Goal: Information Seeking & Learning: Learn about a topic

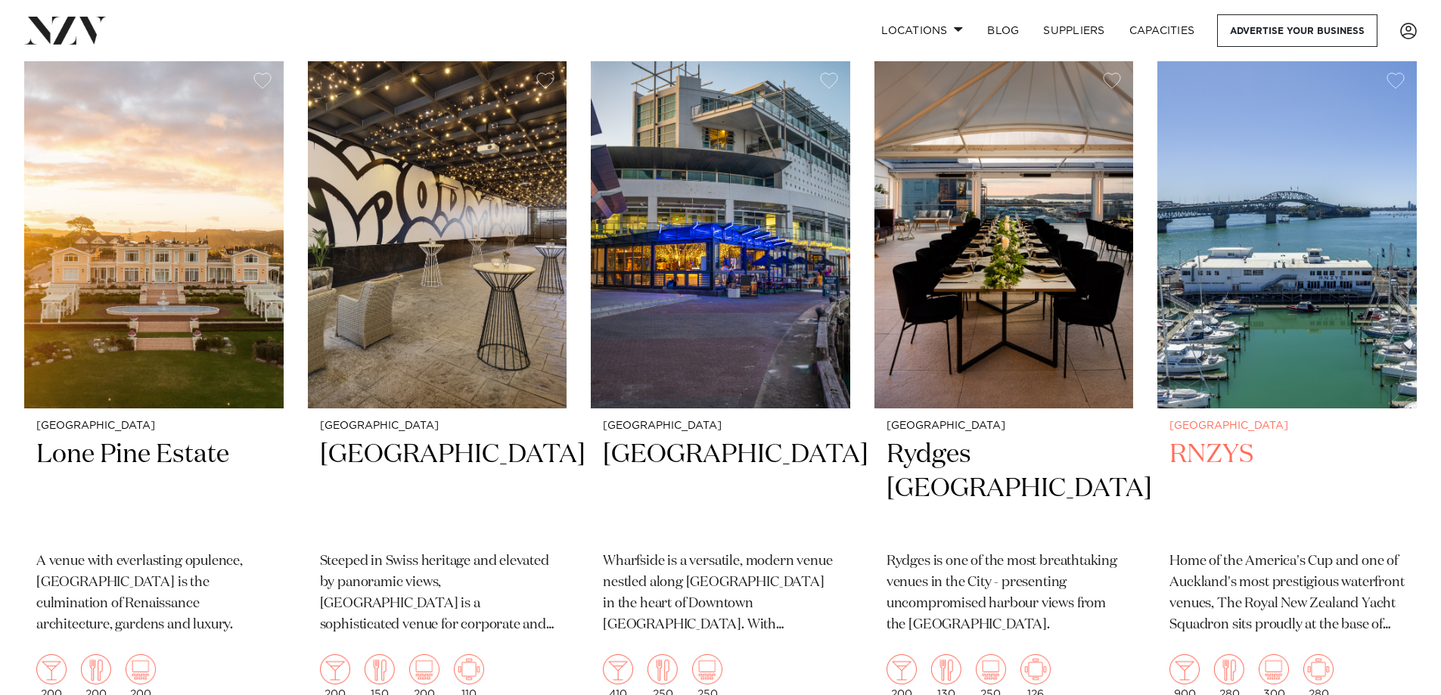
scroll to position [1967, 0]
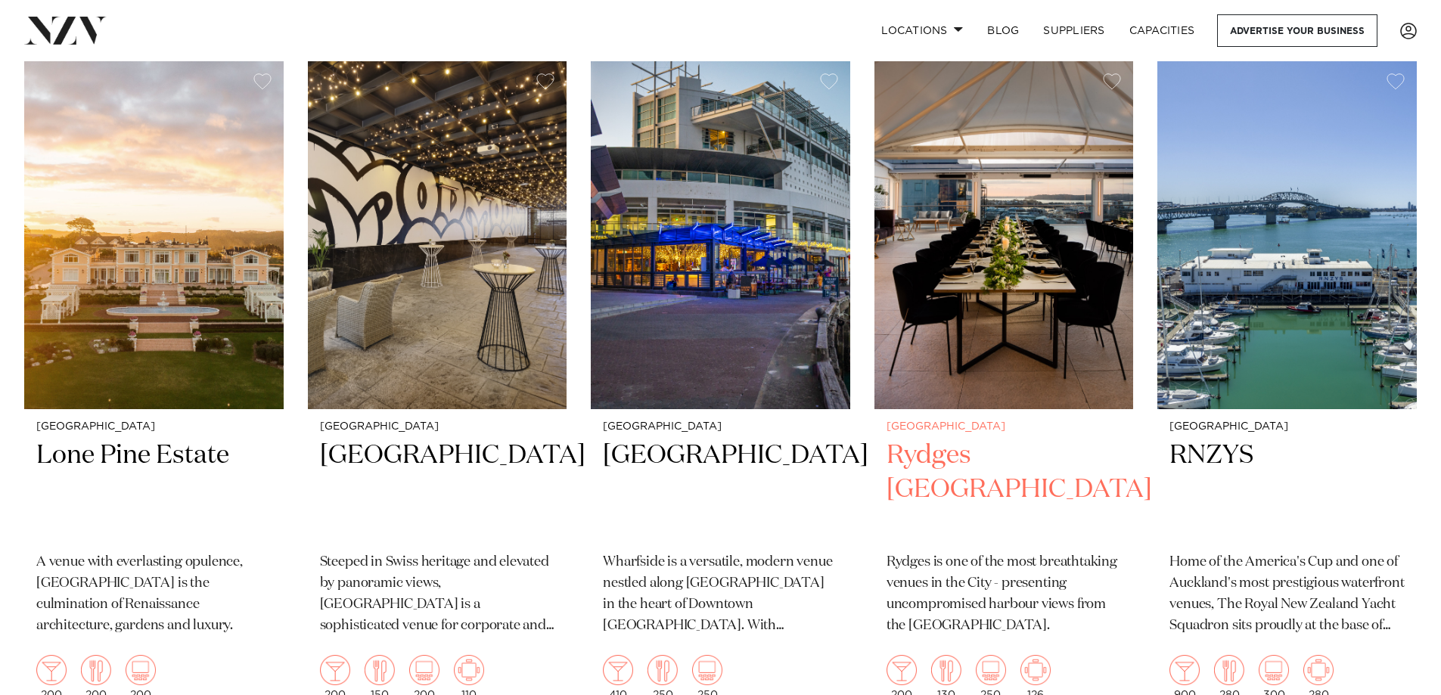
click at [985, 439] on h2 "Rydges [GEOGRAPHIC_DATA]" at bounding box center [1004, 490] width 235 height 102
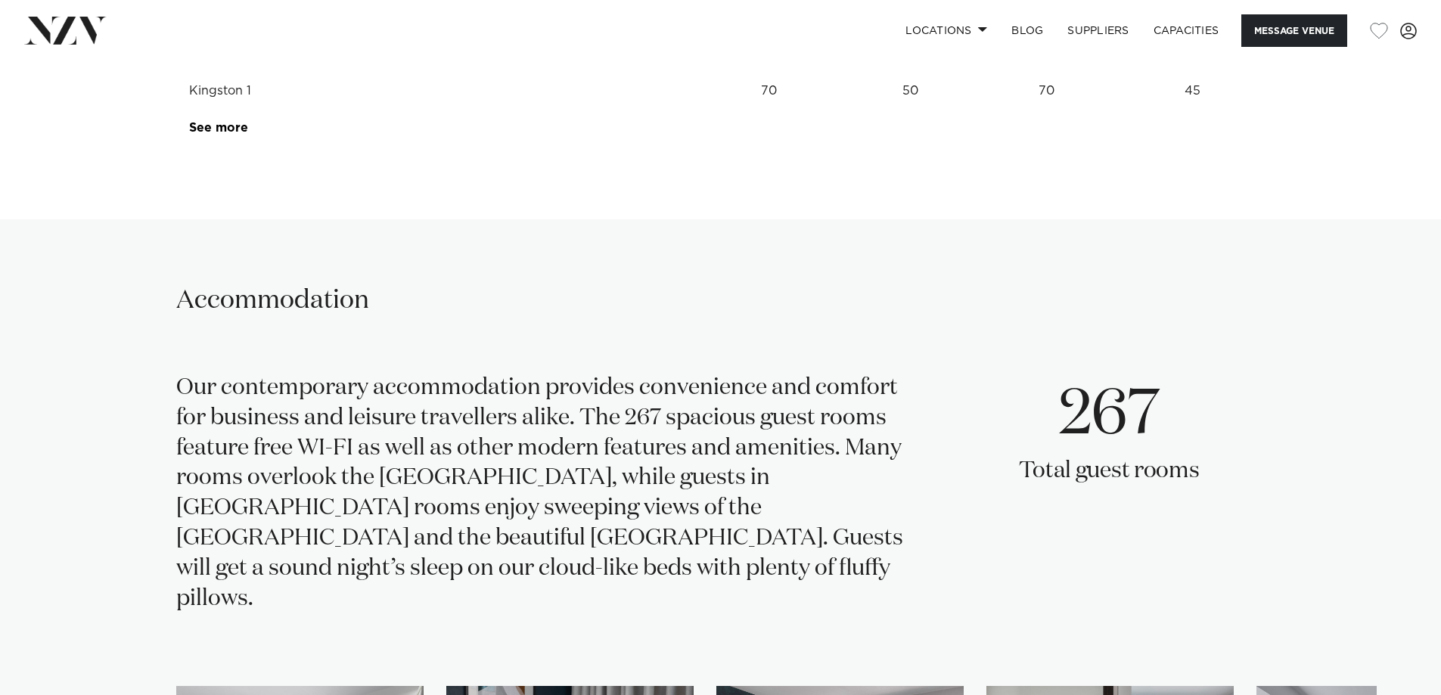
scroll to position [2345, 0]
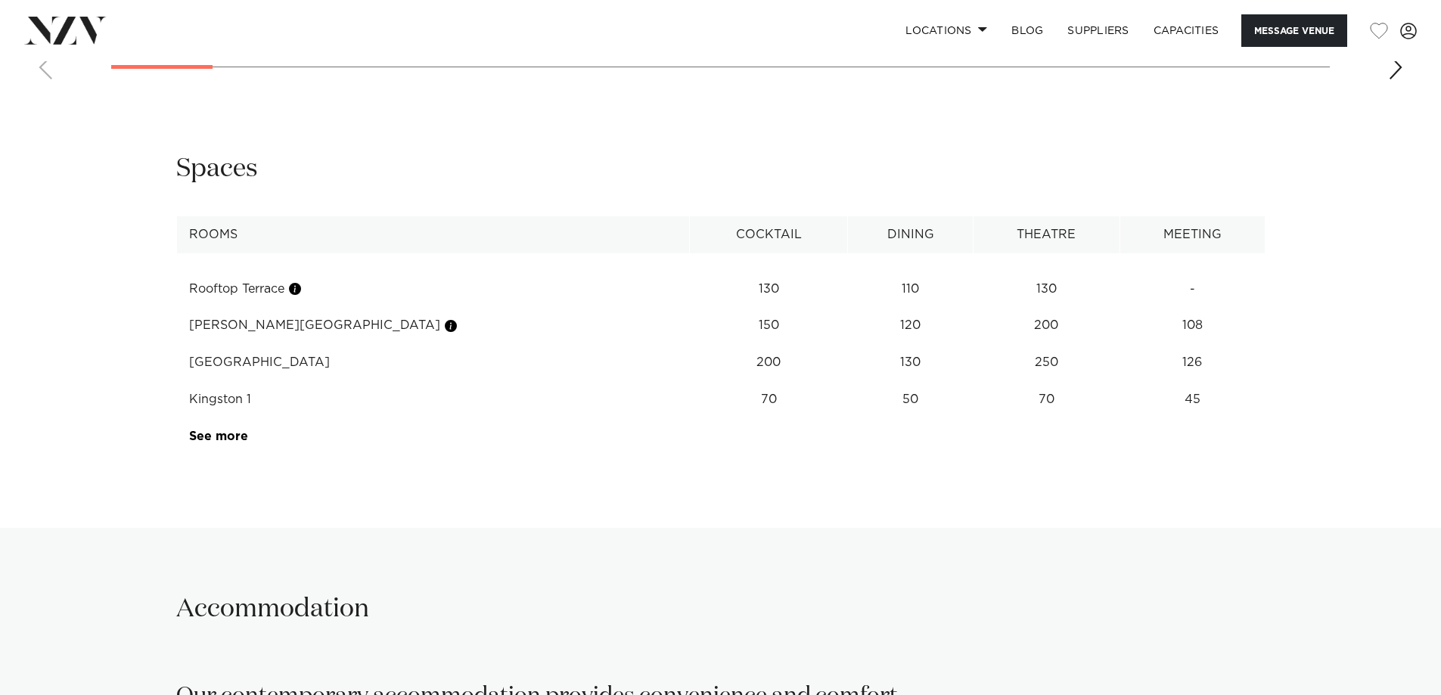
click at [275, 293] on td "Rooftop Terrace" at bounding box center [433, 289] width 514 height 37
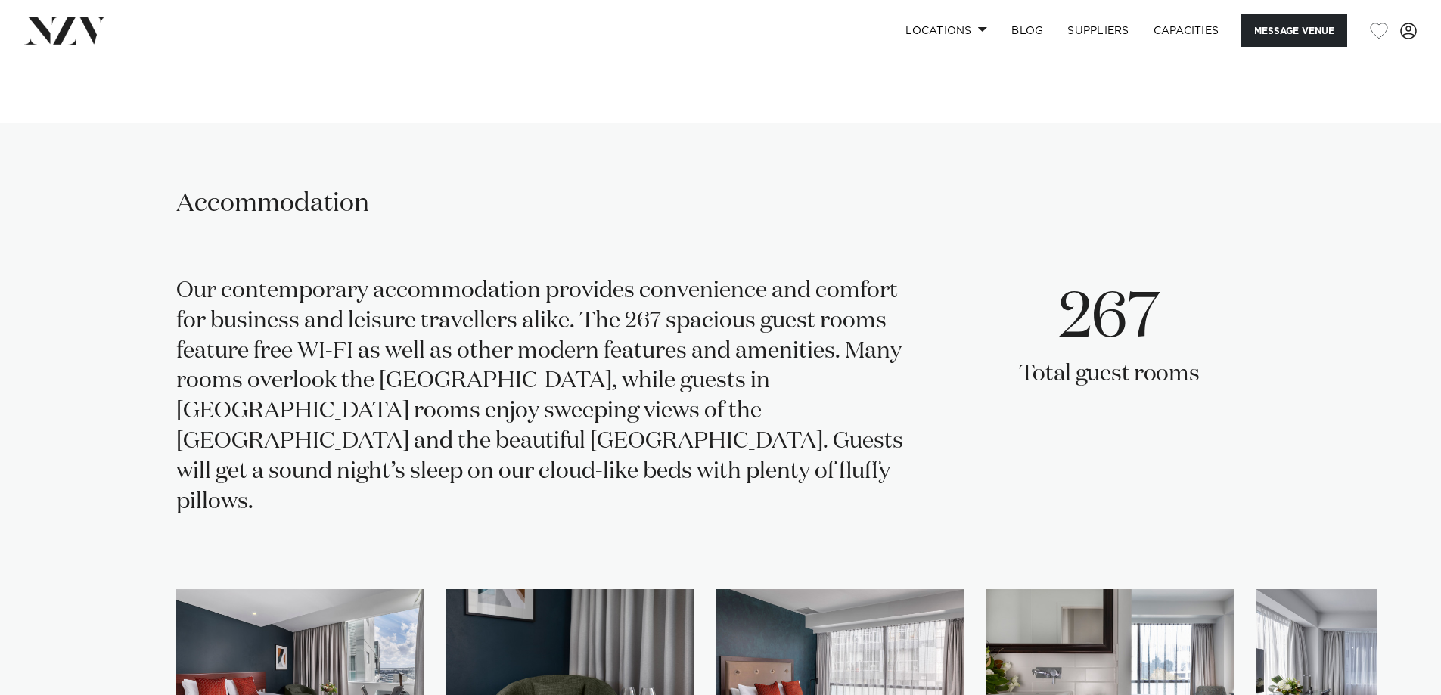
scroll to position [2723, 0]
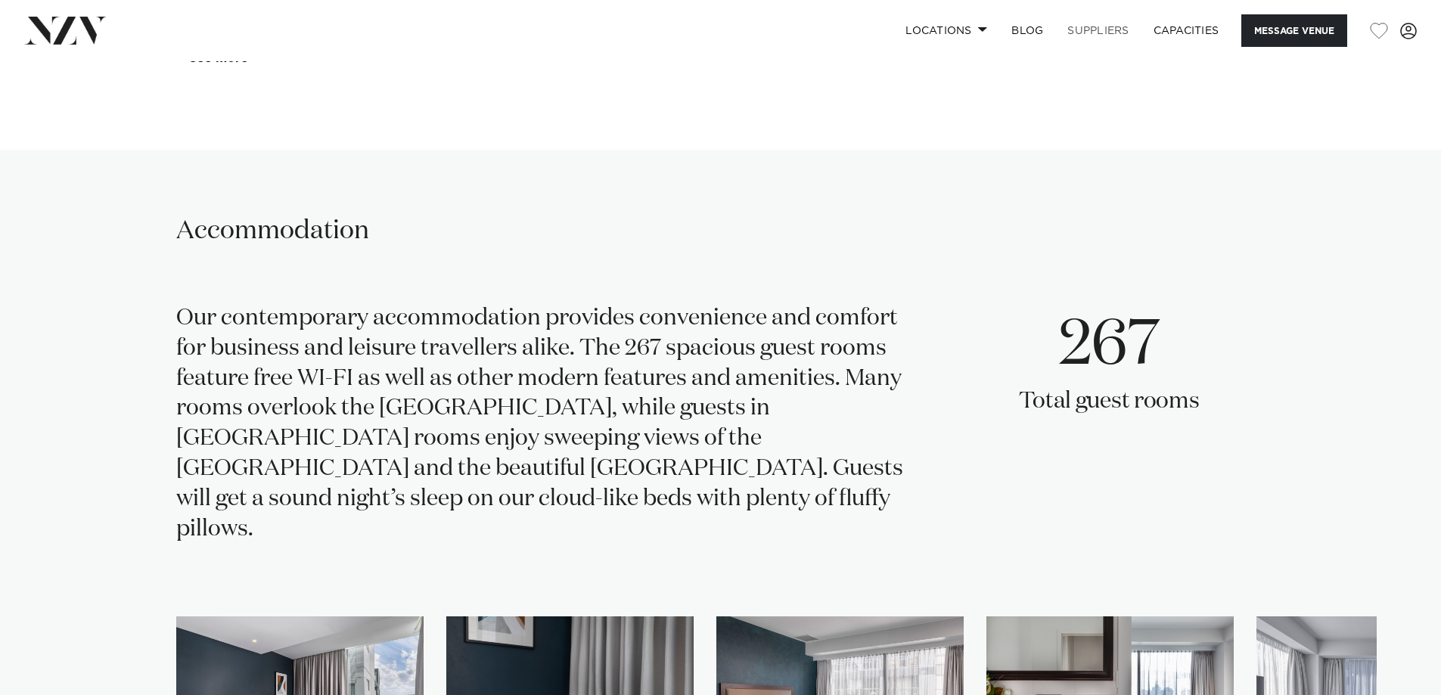
click at [1101, 33] on link "SUPPLIERS" at bounding box center [1097, 30] width 85 height 33
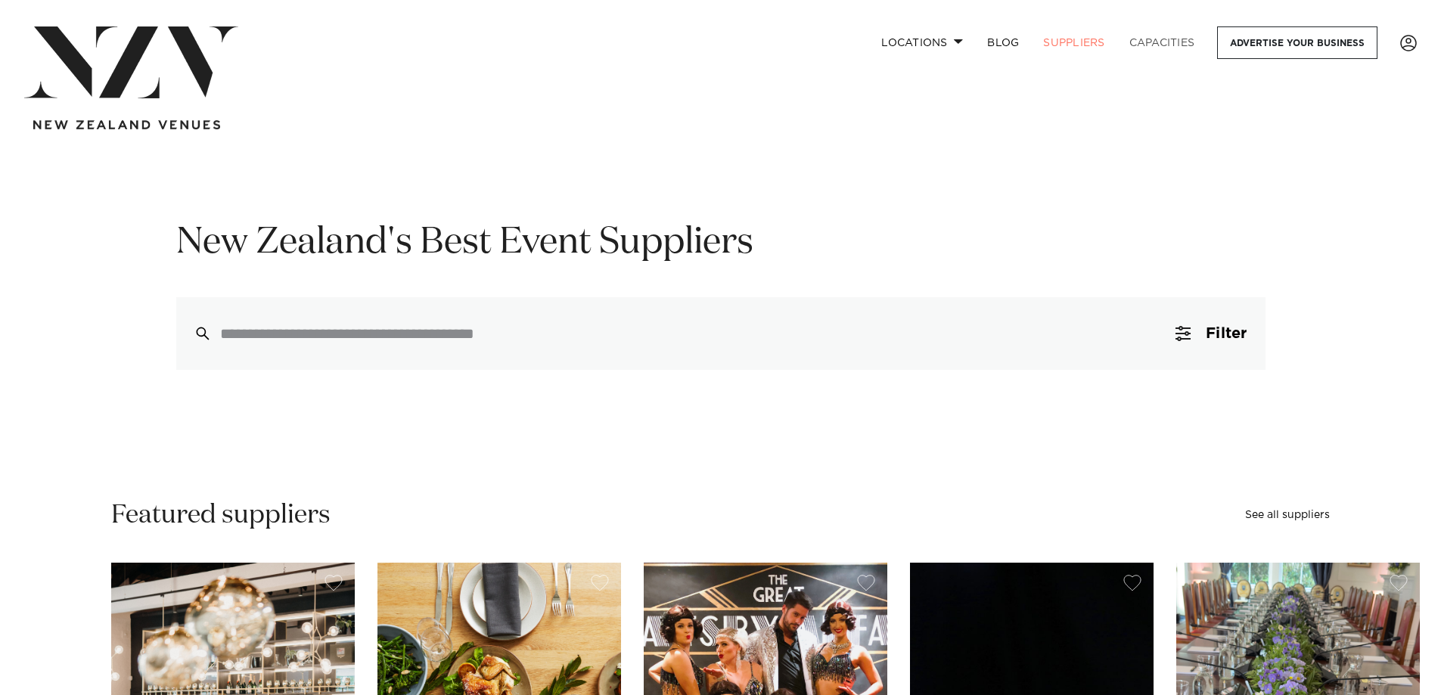
click at [1169, 42] on link "Capacities" at bounding box center [1162, 42] width 90 height 33
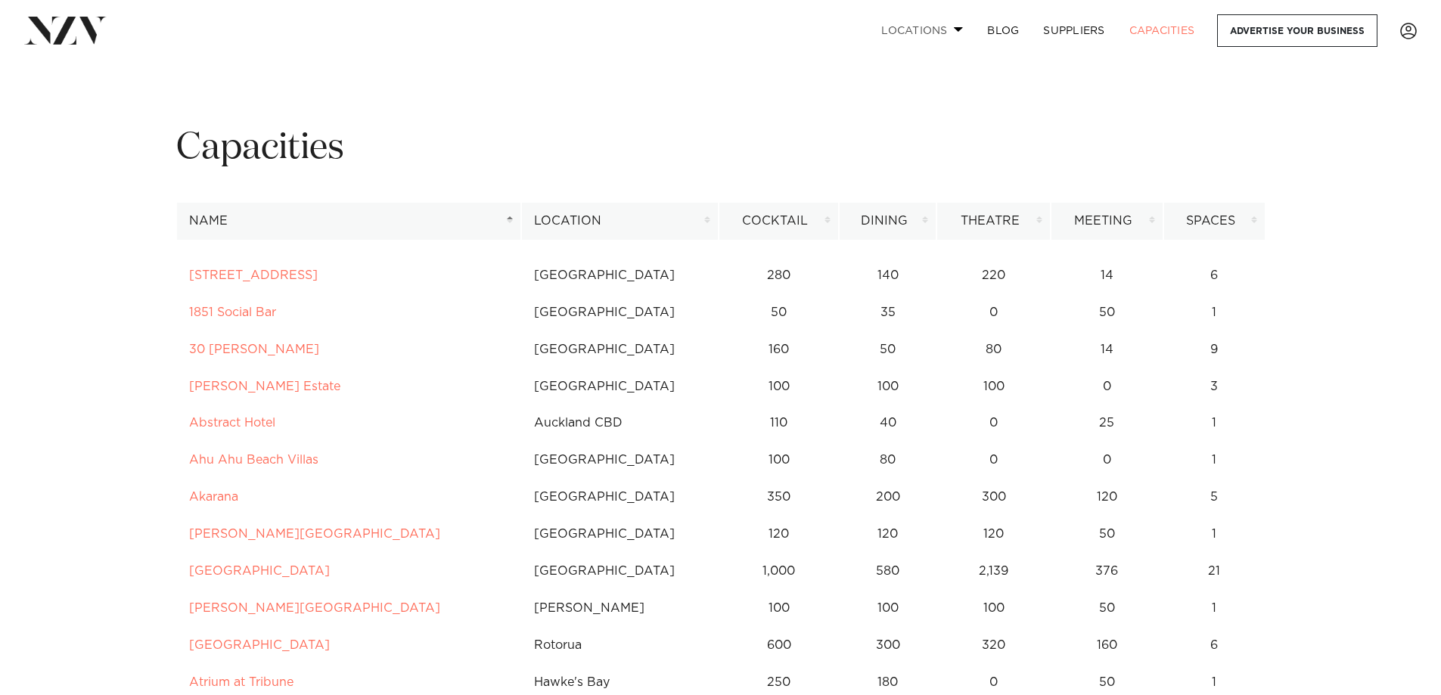
click at [952, 26] on link "Locations" at bounding box center [922, 30] width 106 height 33
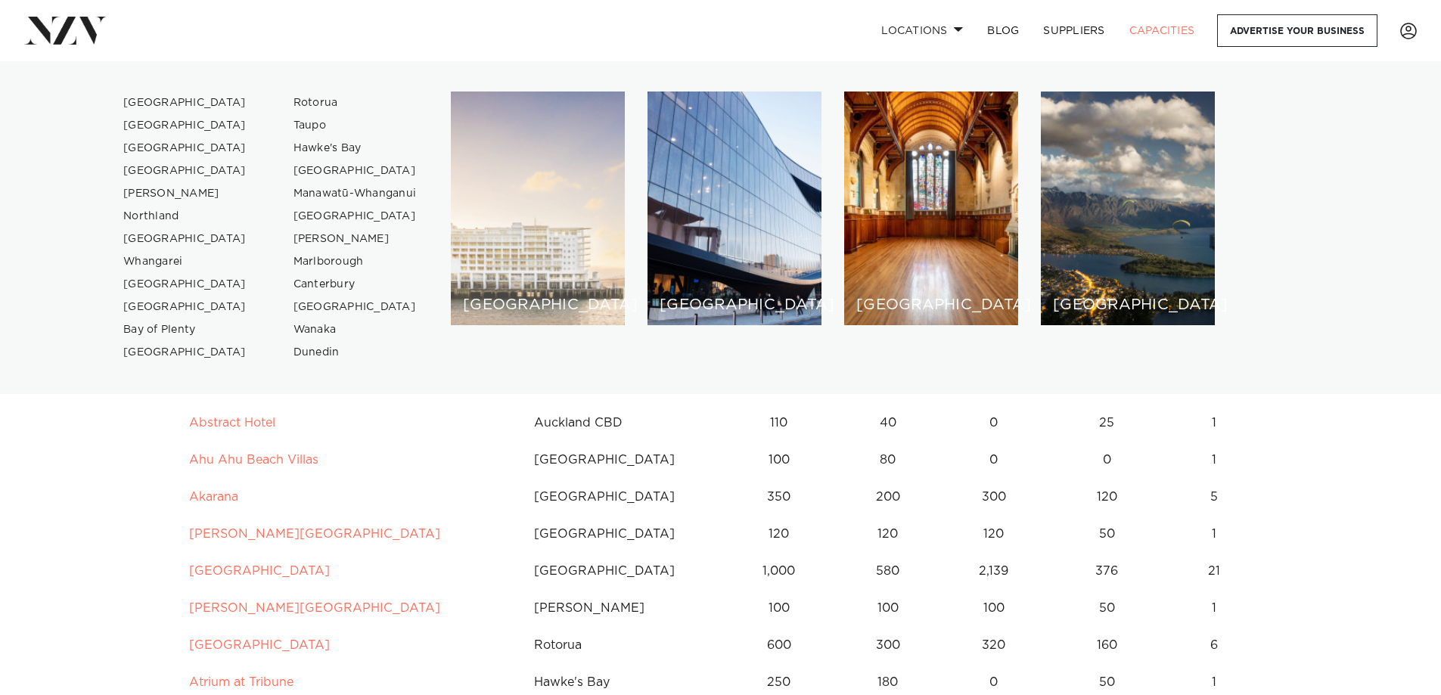
click at [568, 262] on div "[GEOGRAPHIC_DATA]" at bounding box center [538, 209] width 174 height 234
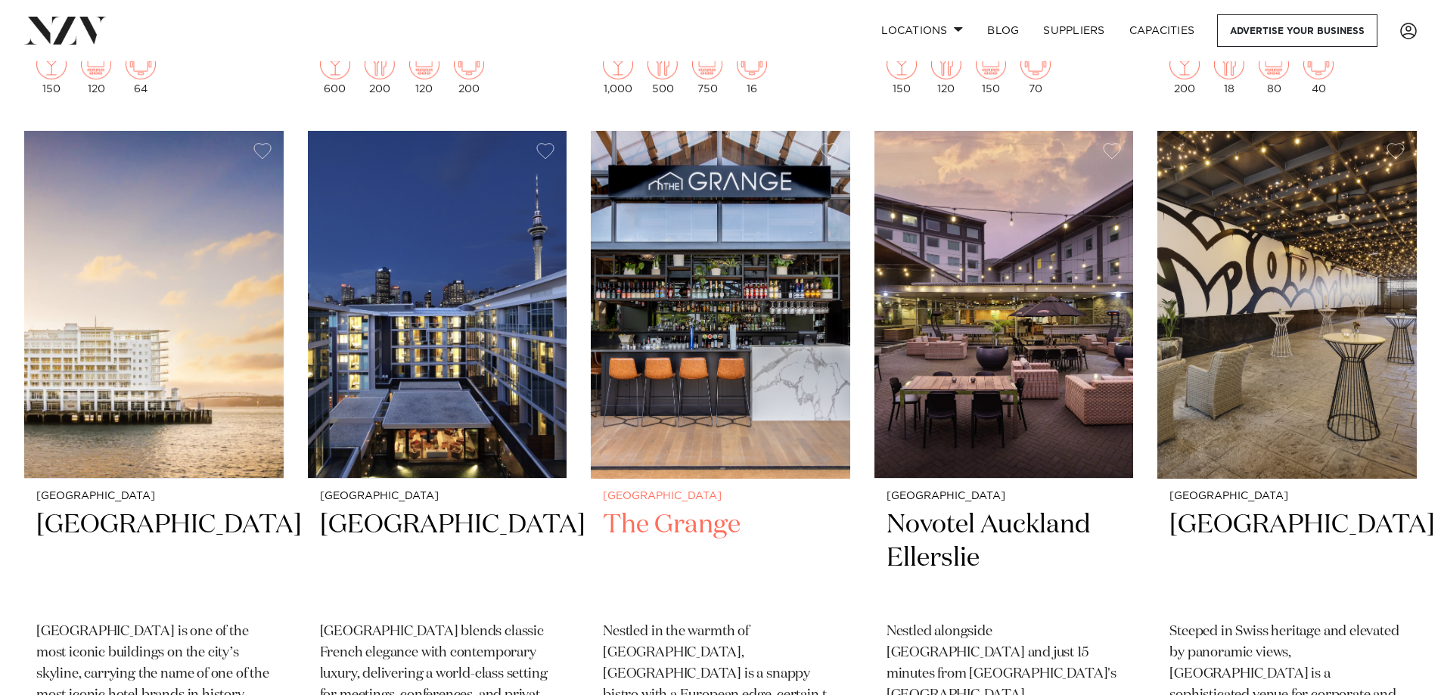
scroll to position [2572, 0]
click at [689, 509] on h2 "The Grange" at bounding box center [720, 560] width 235 height 102
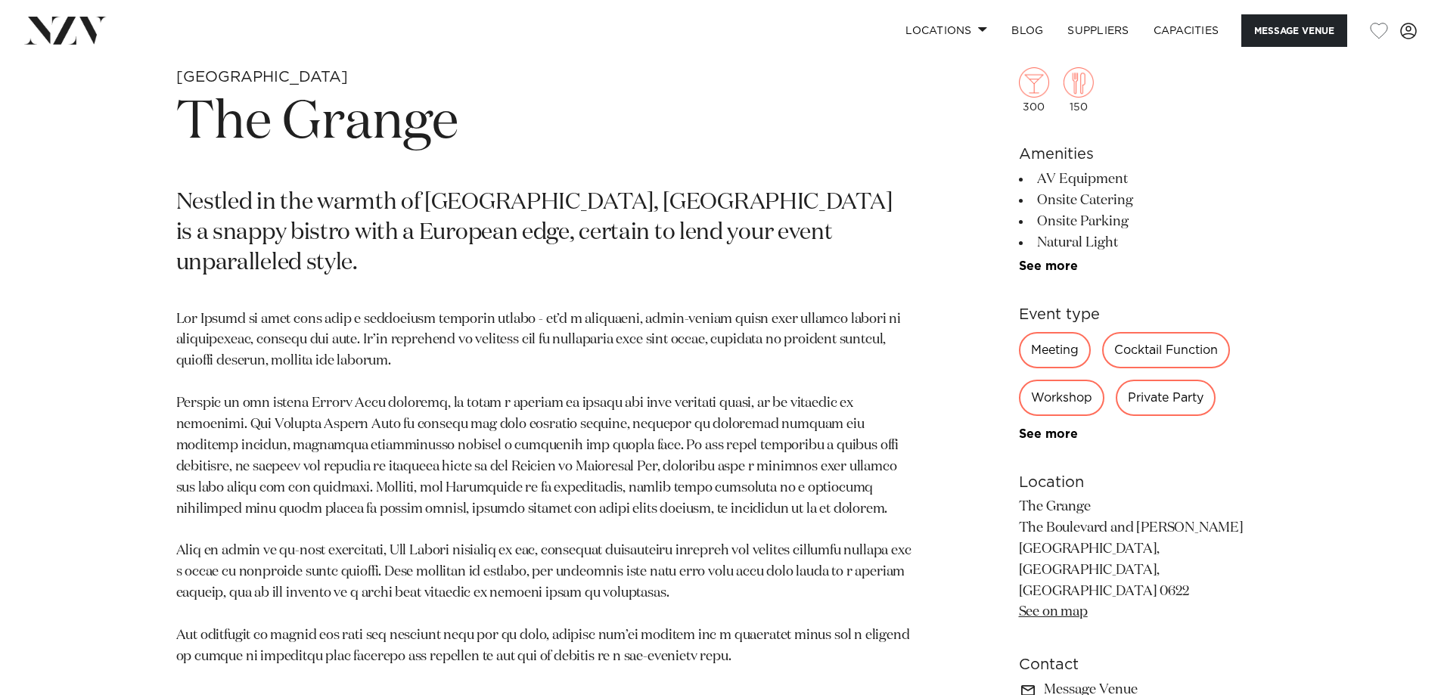
scroll to position [756, 0]
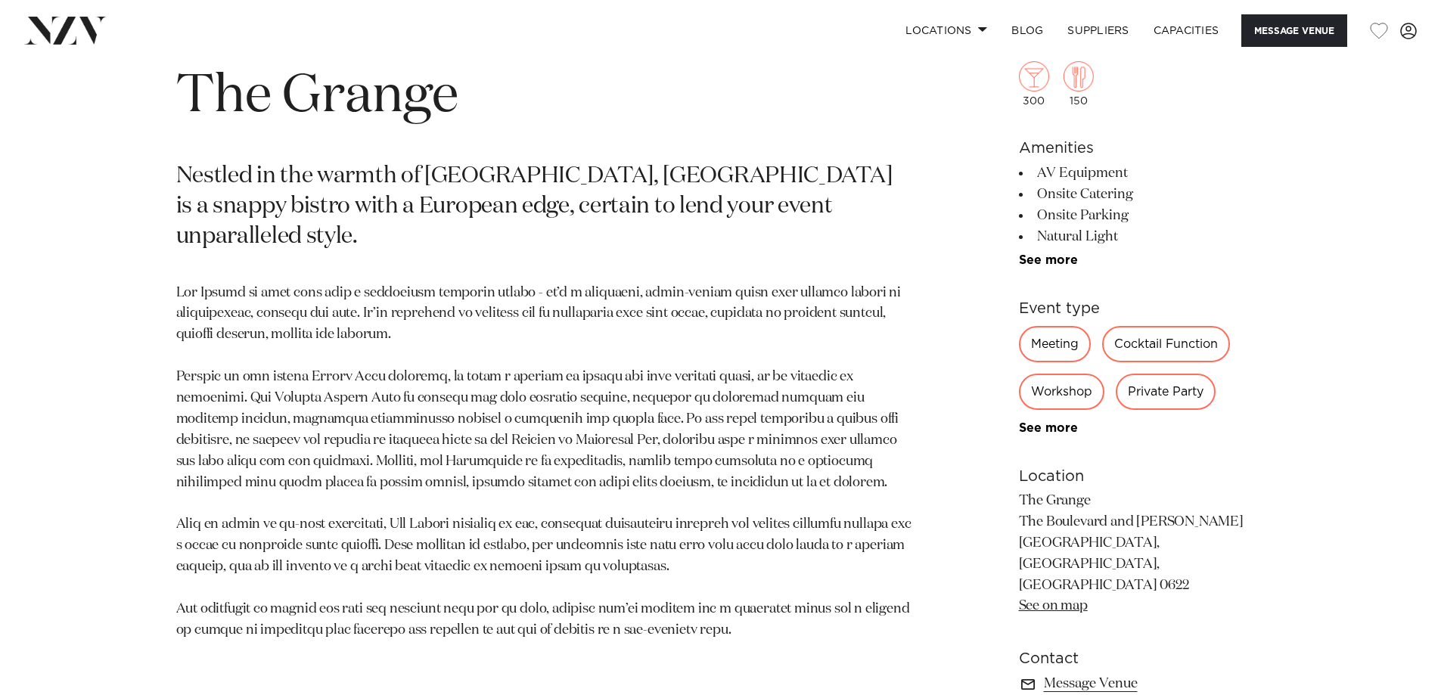
click at [1202, 388] on div "Private Party" at bounding box center [1166, 392] width 100 height 36
click at [1175, 393] on div "Private Party" at bounding box center [1166, 392] width 100 height 36
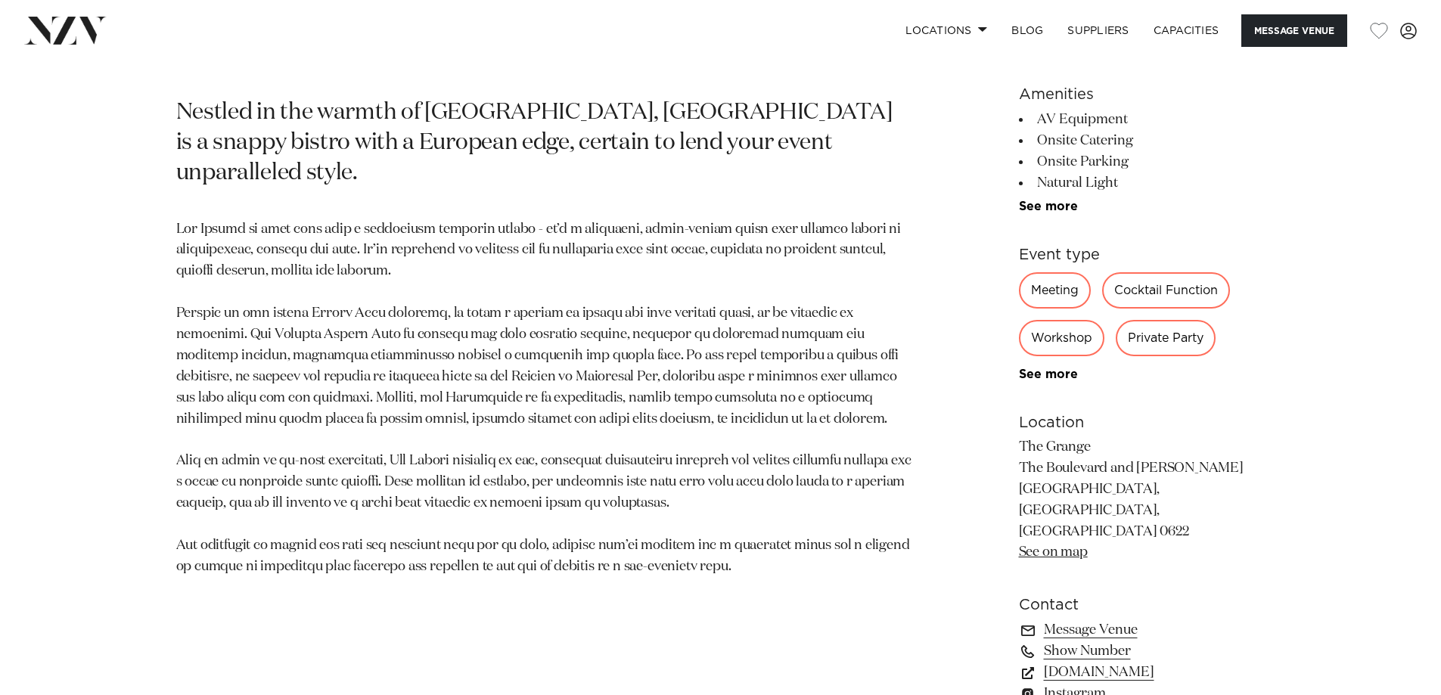
scroll to position [908, 0]
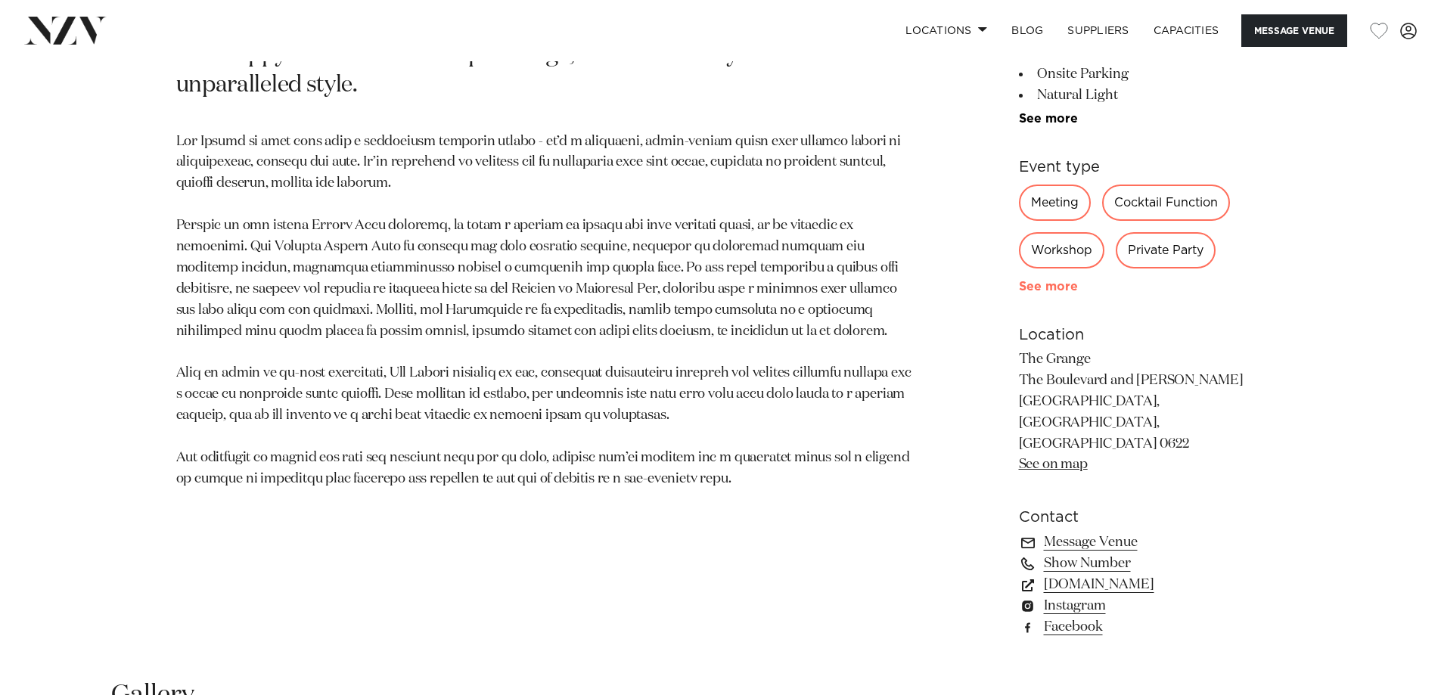
click at [1058, 290] on link "See more" at bounding box center [1078, 287] width 118 height 12
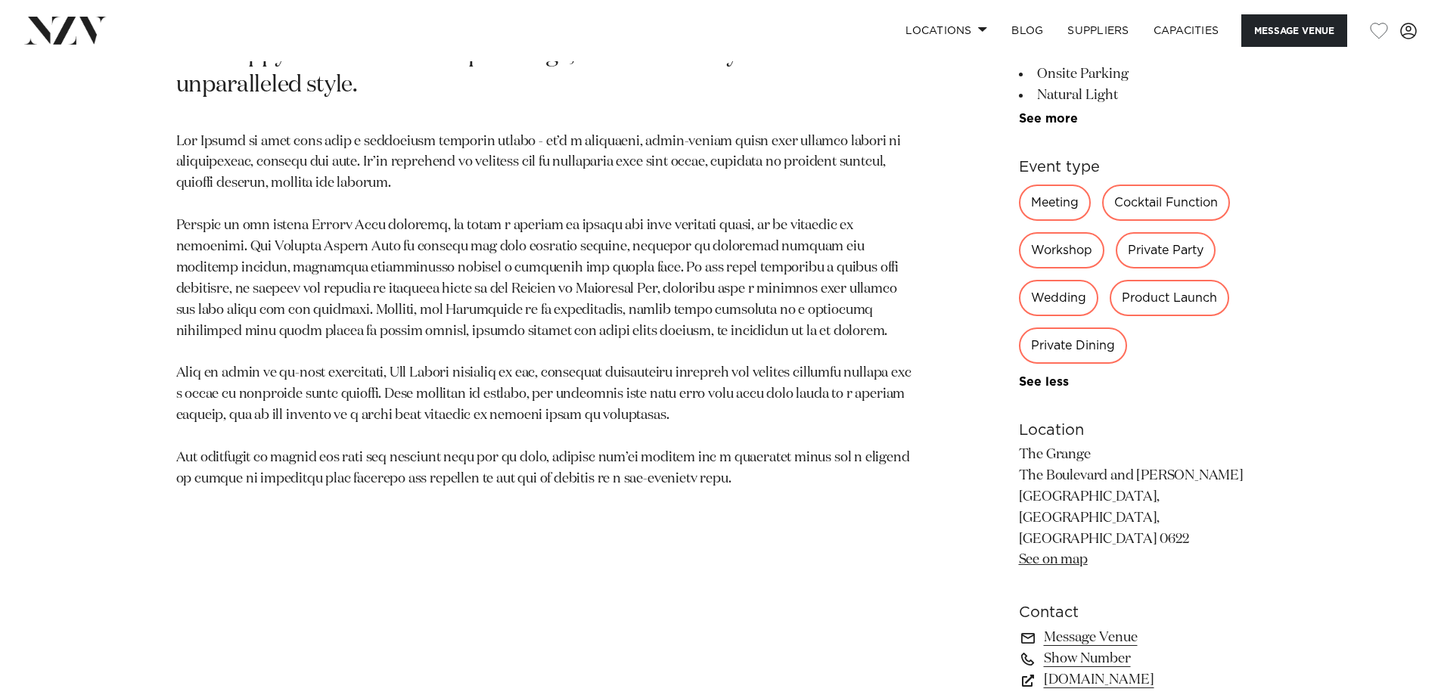
click at [1165, 247] on div "Private Party" at bounding box center [1166, 250] width 100 height 36
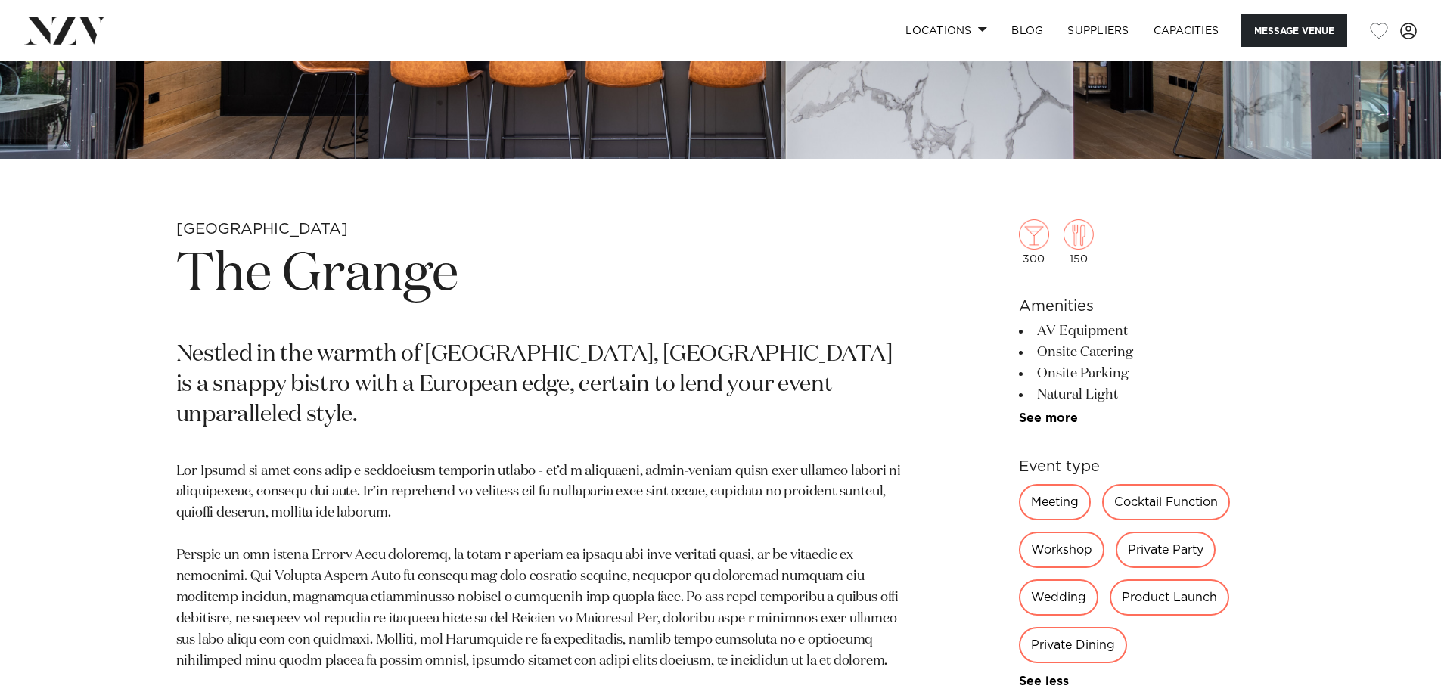
scroll to position [756, 0]
